Goal: Task Accomplishment & Management: Use online tool/utility

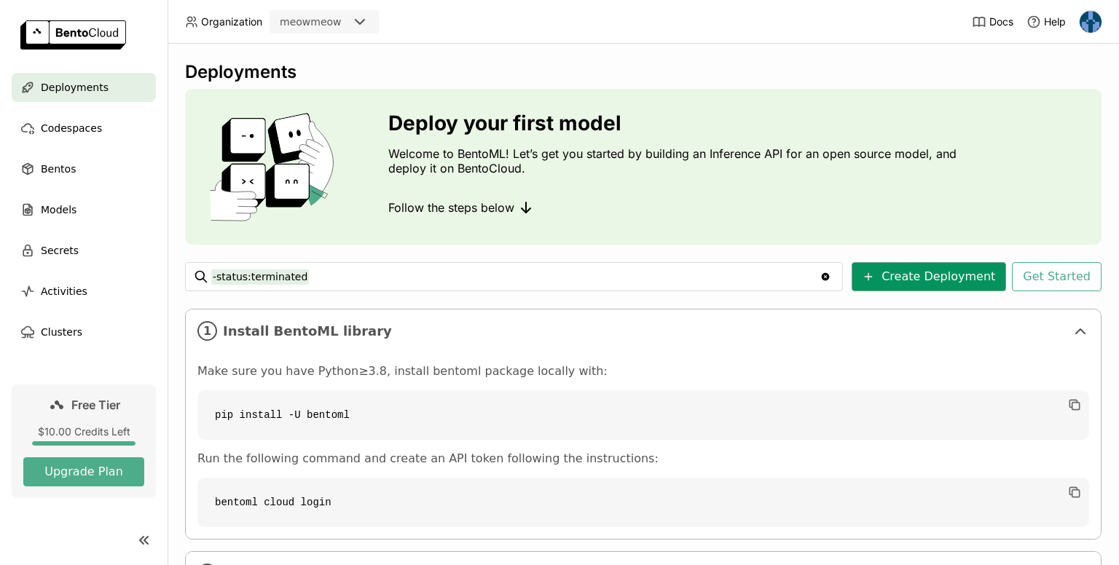
click at [941, 276] on button "Create Deployment" at bounding box center [928, 276] width 154 height 29
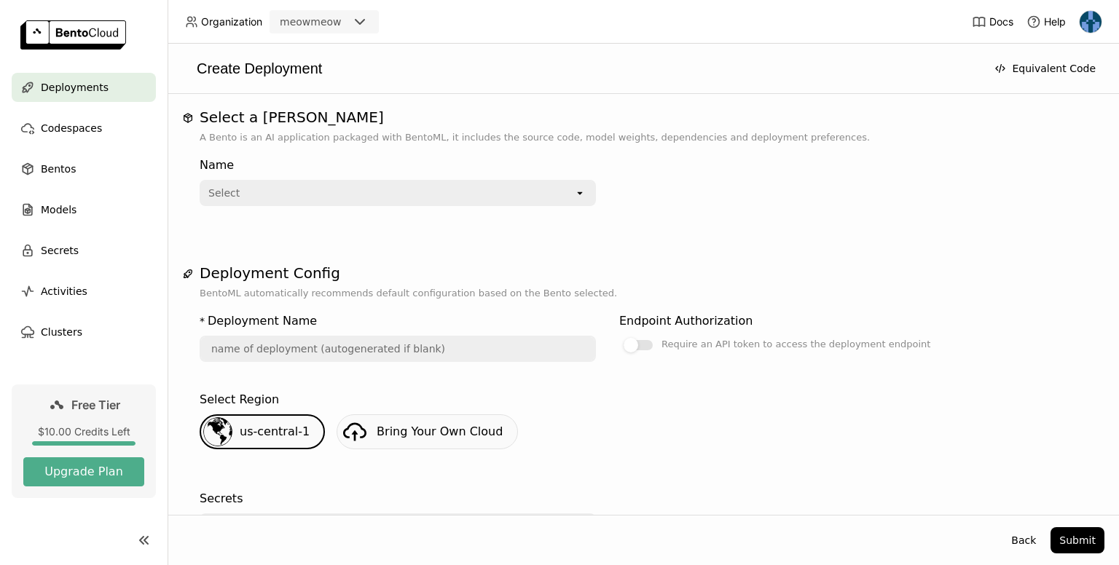
click at [501, 178] on div "Name Select open" at bounding box center [398, 178] width 396 height 55
click at [500, 195] on div "Select" at bounding box center [387, 192] width 373 height 23
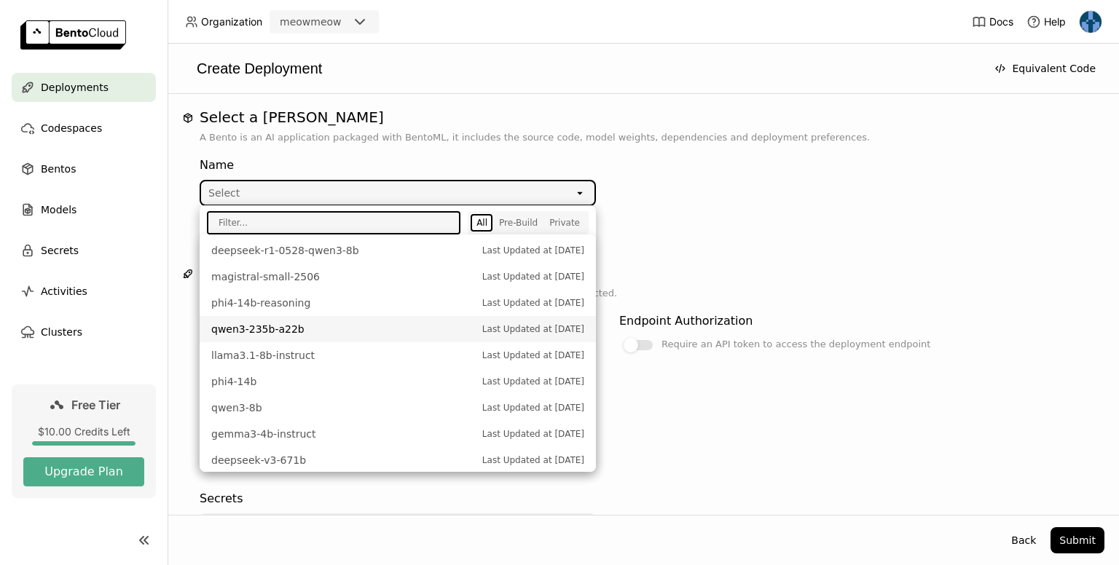
scroll to position [343, 0]
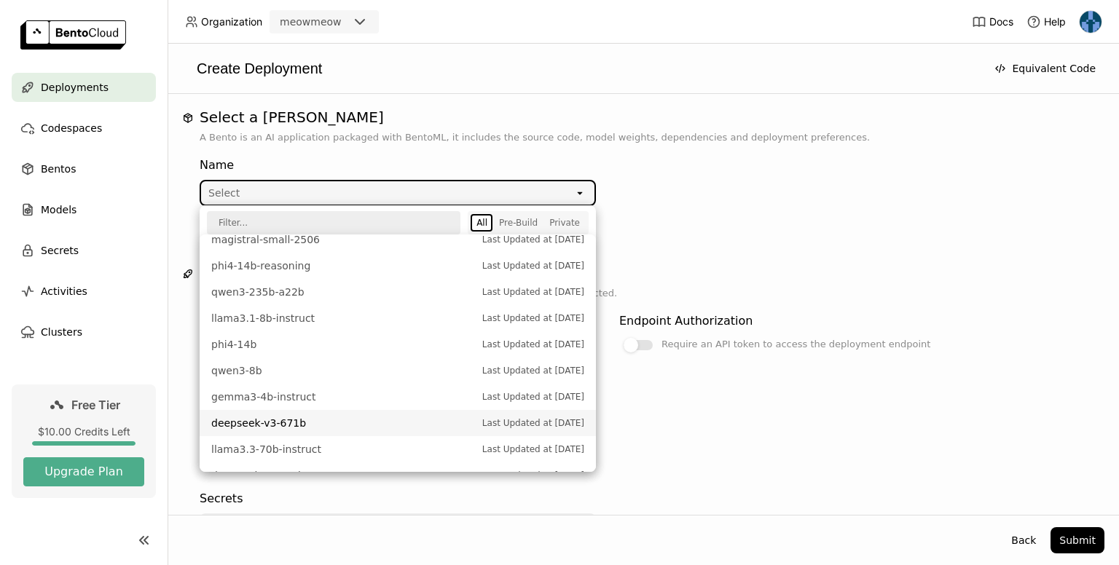
click at [363, 424] on span "deepseek-v3-671b" at bounding box center [343, 423] width 264 height 15
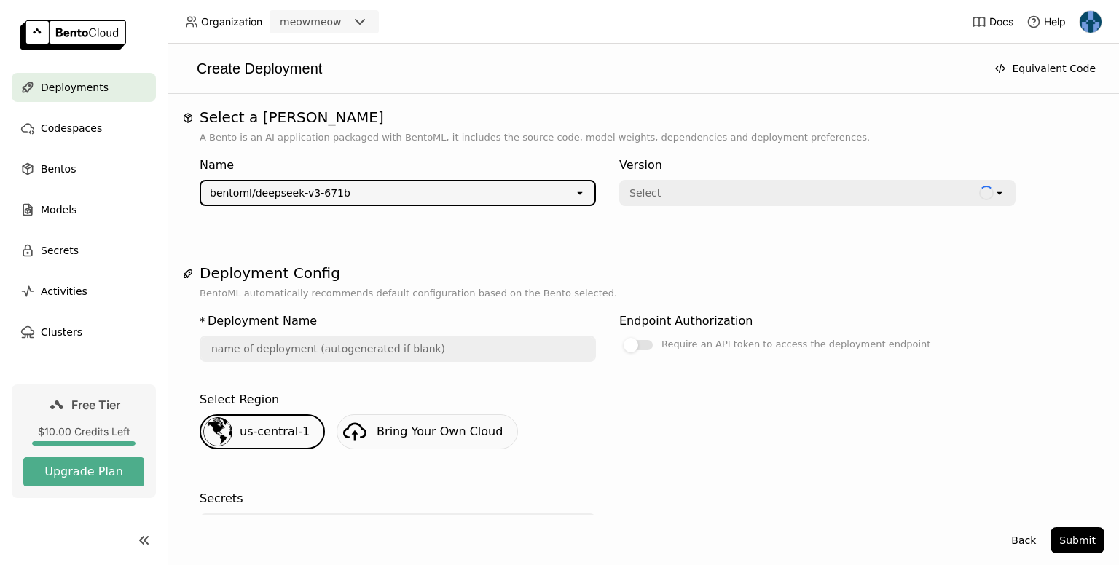
click at [661, 188] on div "Select" at bounding box center [800, 192] width 358 height 23
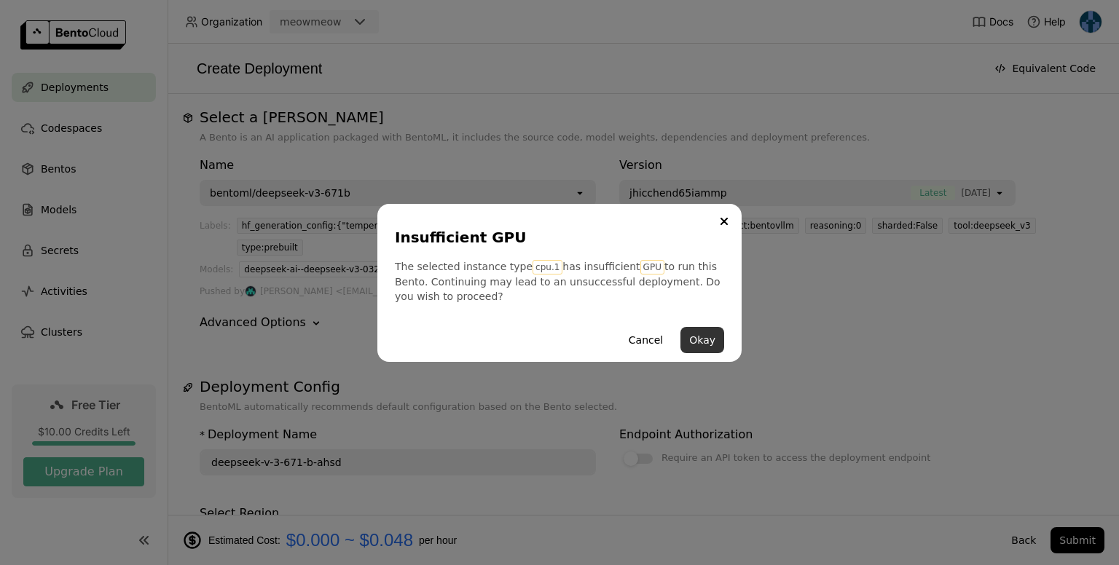
click at [710, 344] on button "Okay" at bounding box center [702, 340] width 44 height 26
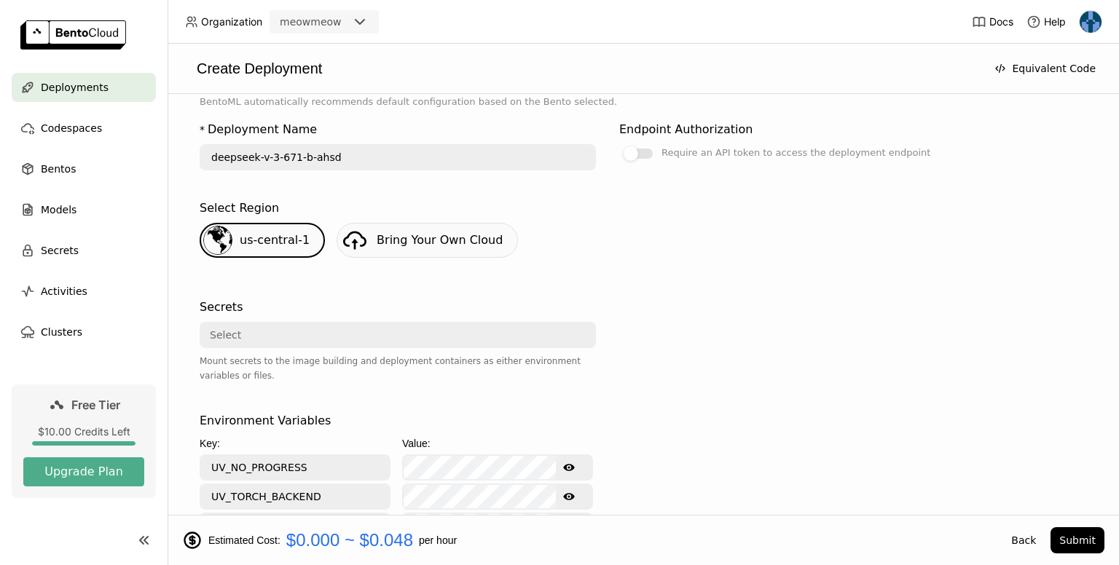
scroll to position [206, 0]
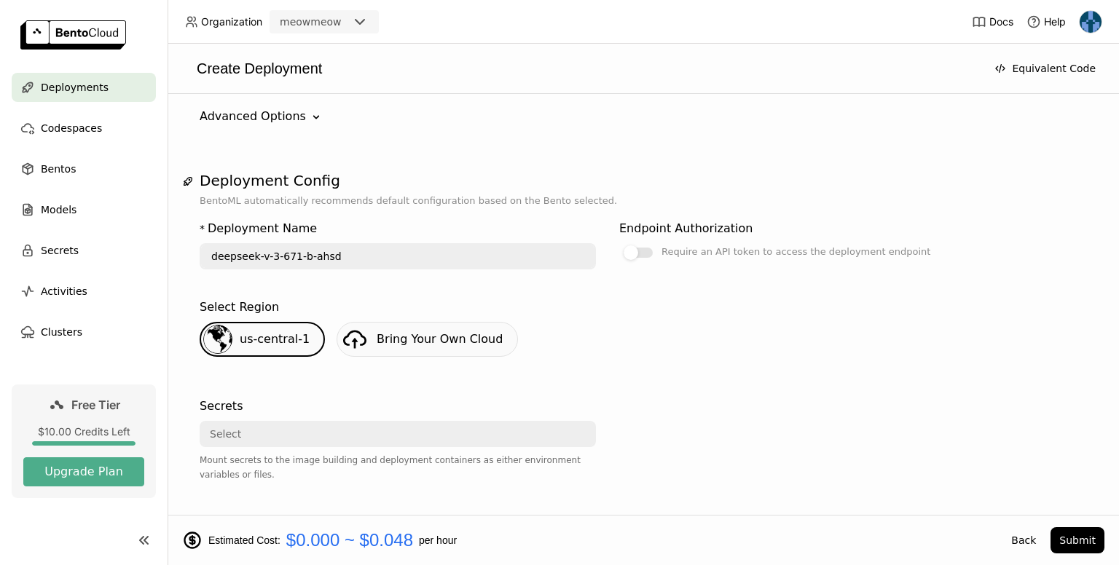
click at [478, 245] on input "deepseek-v-3-671-b-ahsd" at bounding box center [397, 256] width 393 height 23
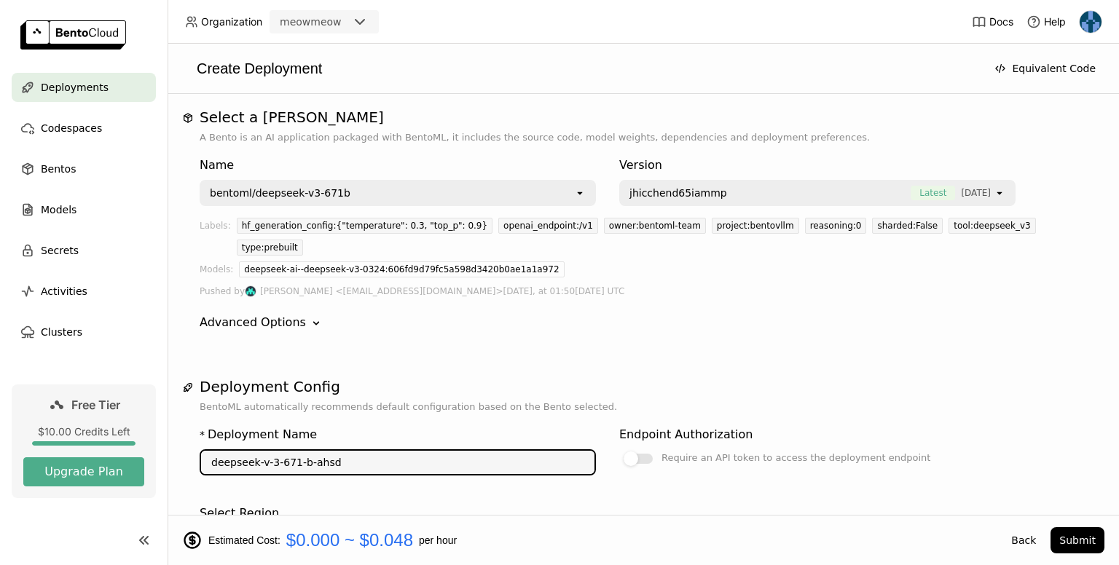
scroll to position [0, 0]
click at [380, 195] on div "bentoml/deepseek-v3-671b" at bounding box center [387, 192] width 373 height 23
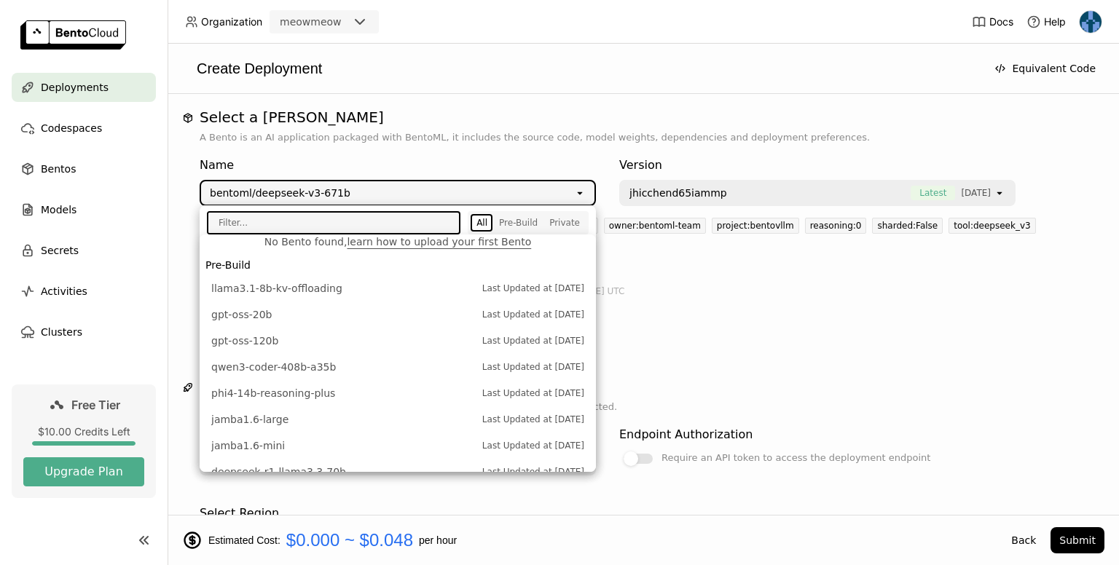
scroll to position [29, 0]
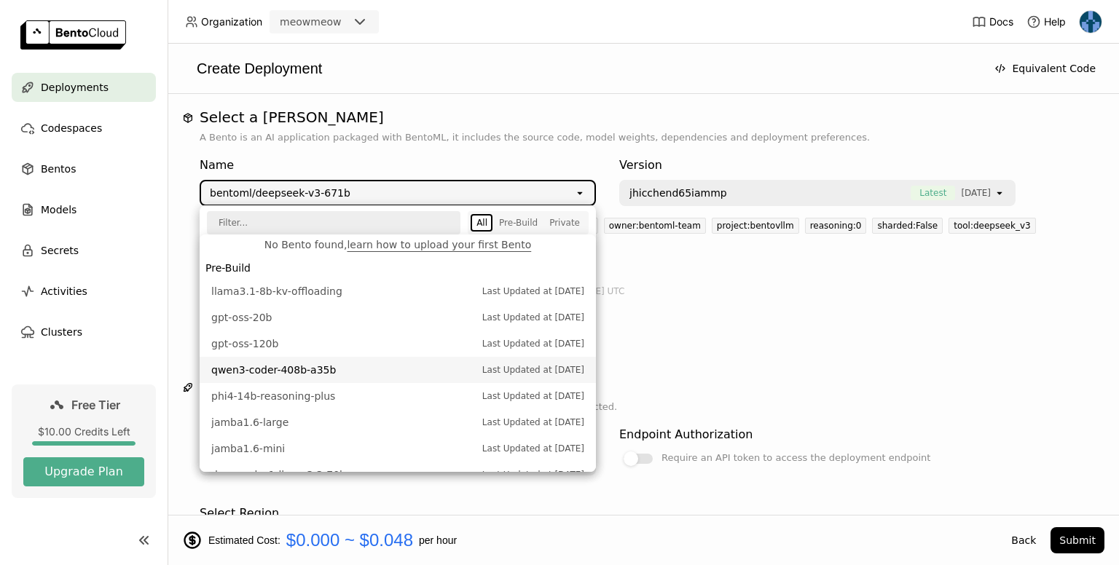
click at [326, 368] on span "qwen3-coder-408b-a35b" at bounding box center [343, 370] width 264 height 15
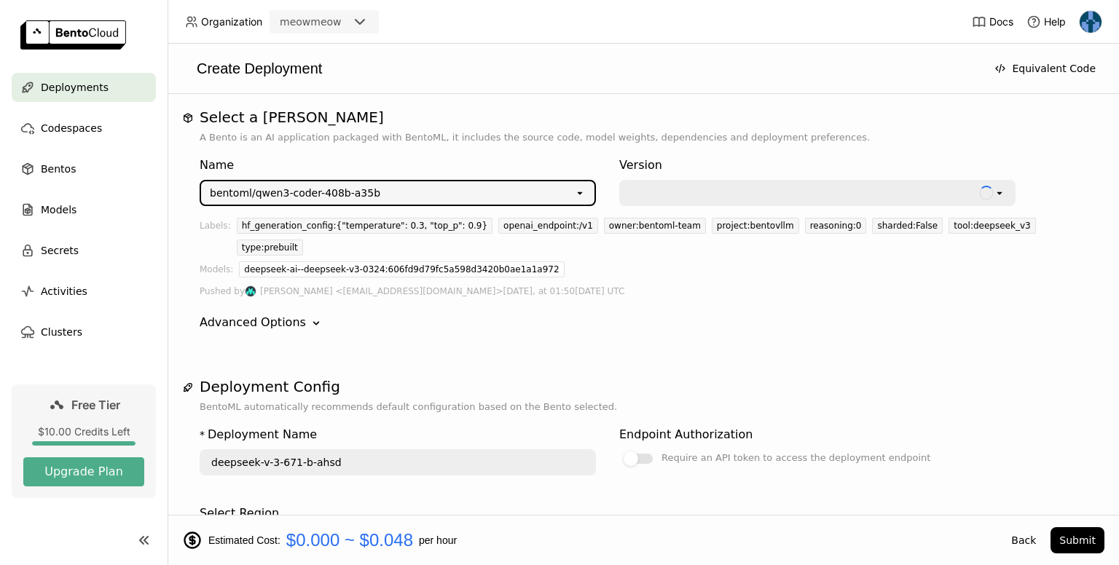
type input "[PERSON_NAME]-3-coder-408-b-a-35-b-m3ma"
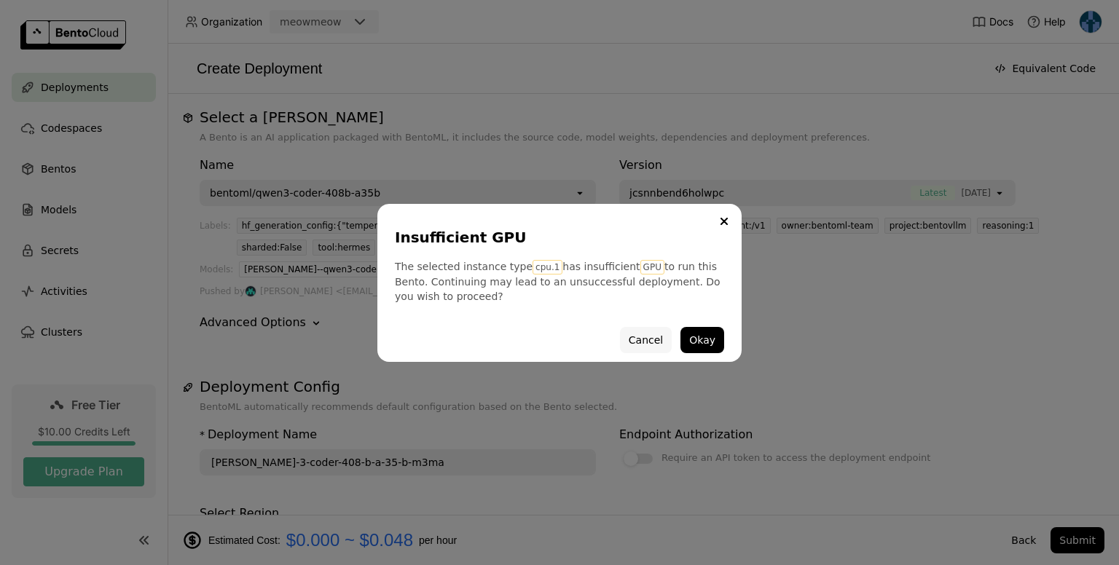
click at [656, 345] on button "Cancel" at bounding box center [646, 340] width 52 height 26
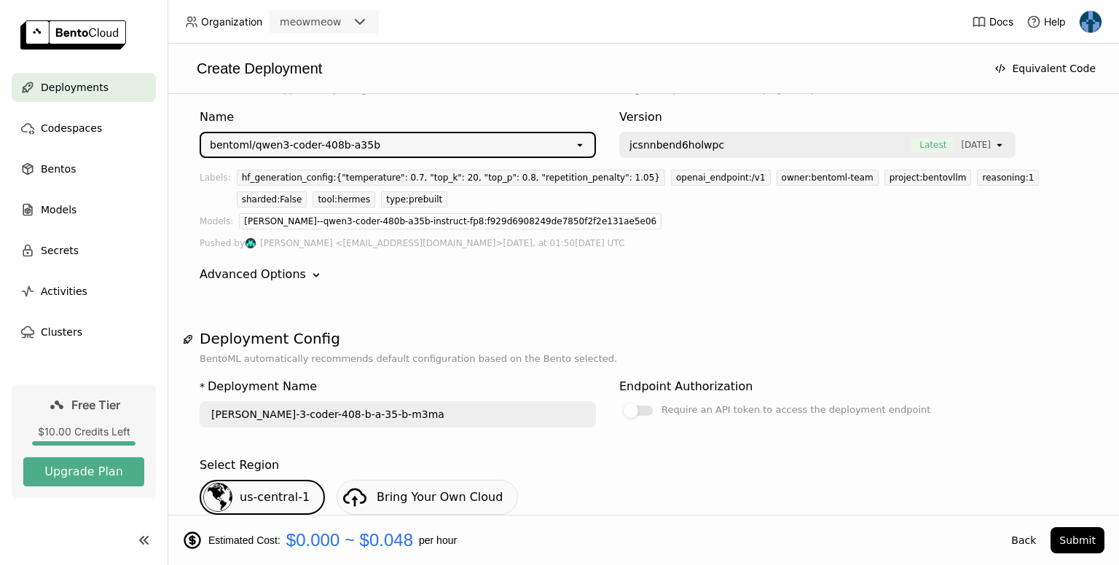
scroll to position [47, 0]
